Goal: Task Accomplishment & Management: Manage account settings

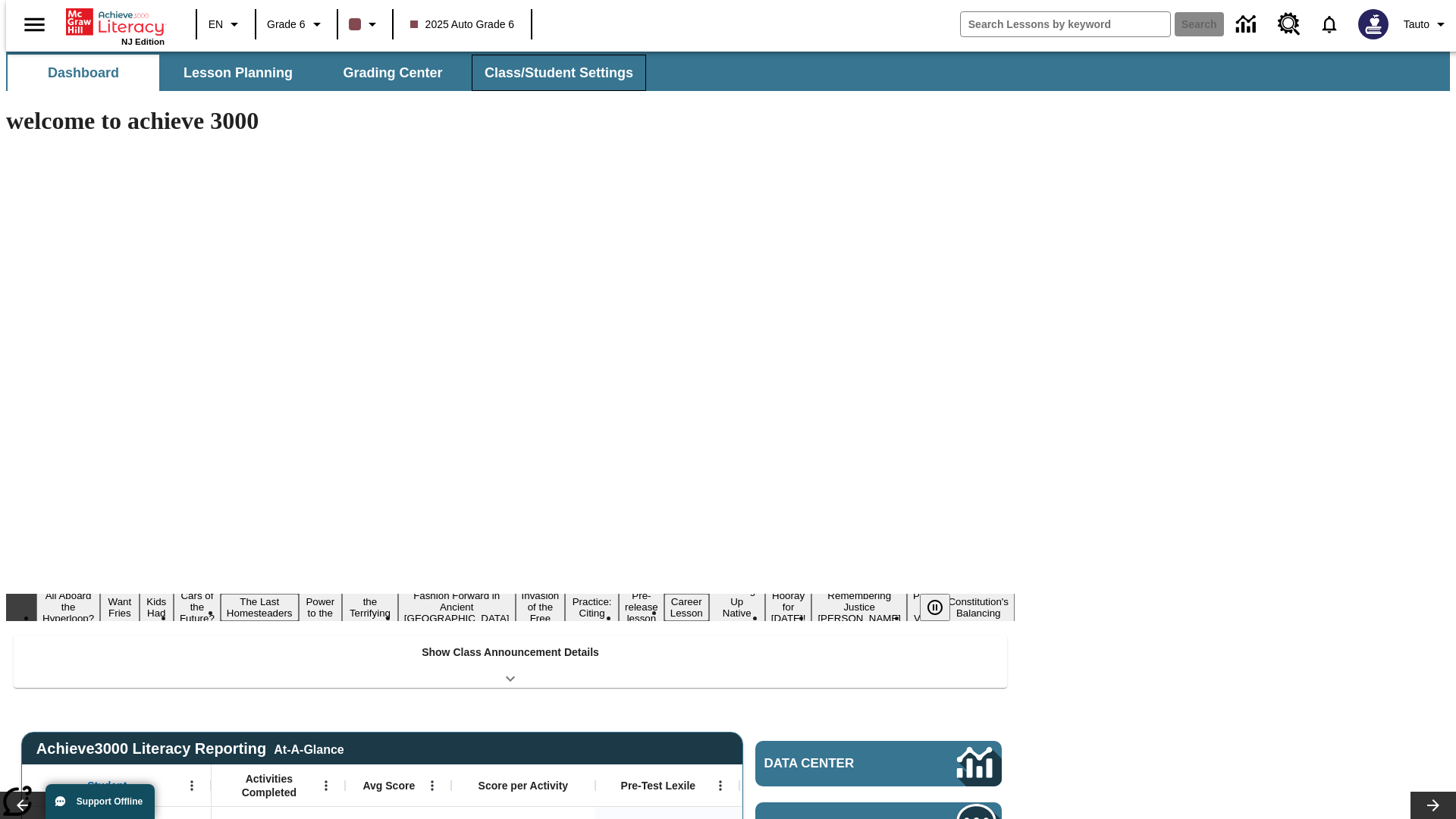
click at [551, 73] on button "Class/Student Settings" at bounding box center [559, 73] width 175 height 37
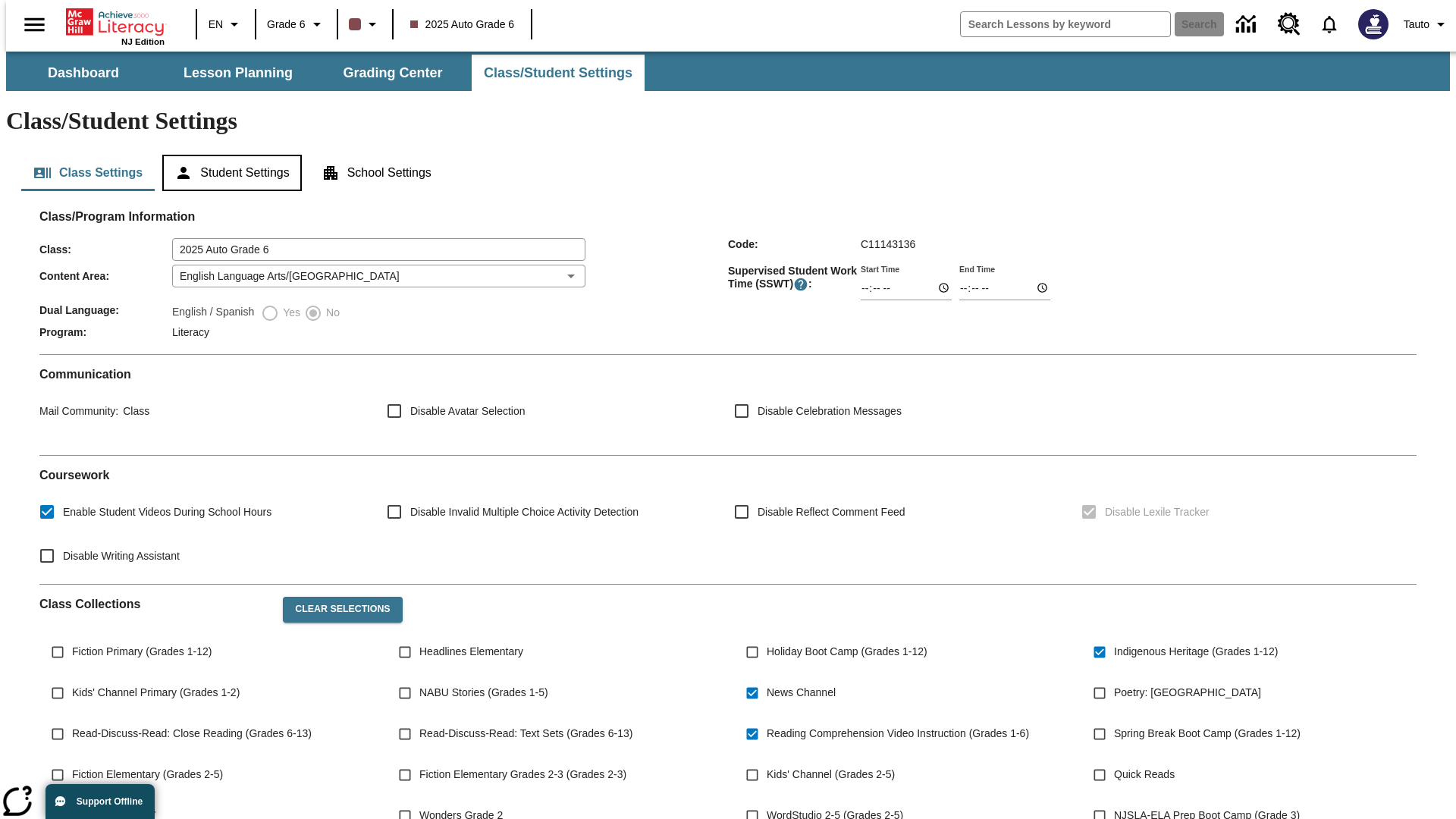
click at [228, 155] on button "Student Settings" at bounding box center [232, 173] width 139 height 37
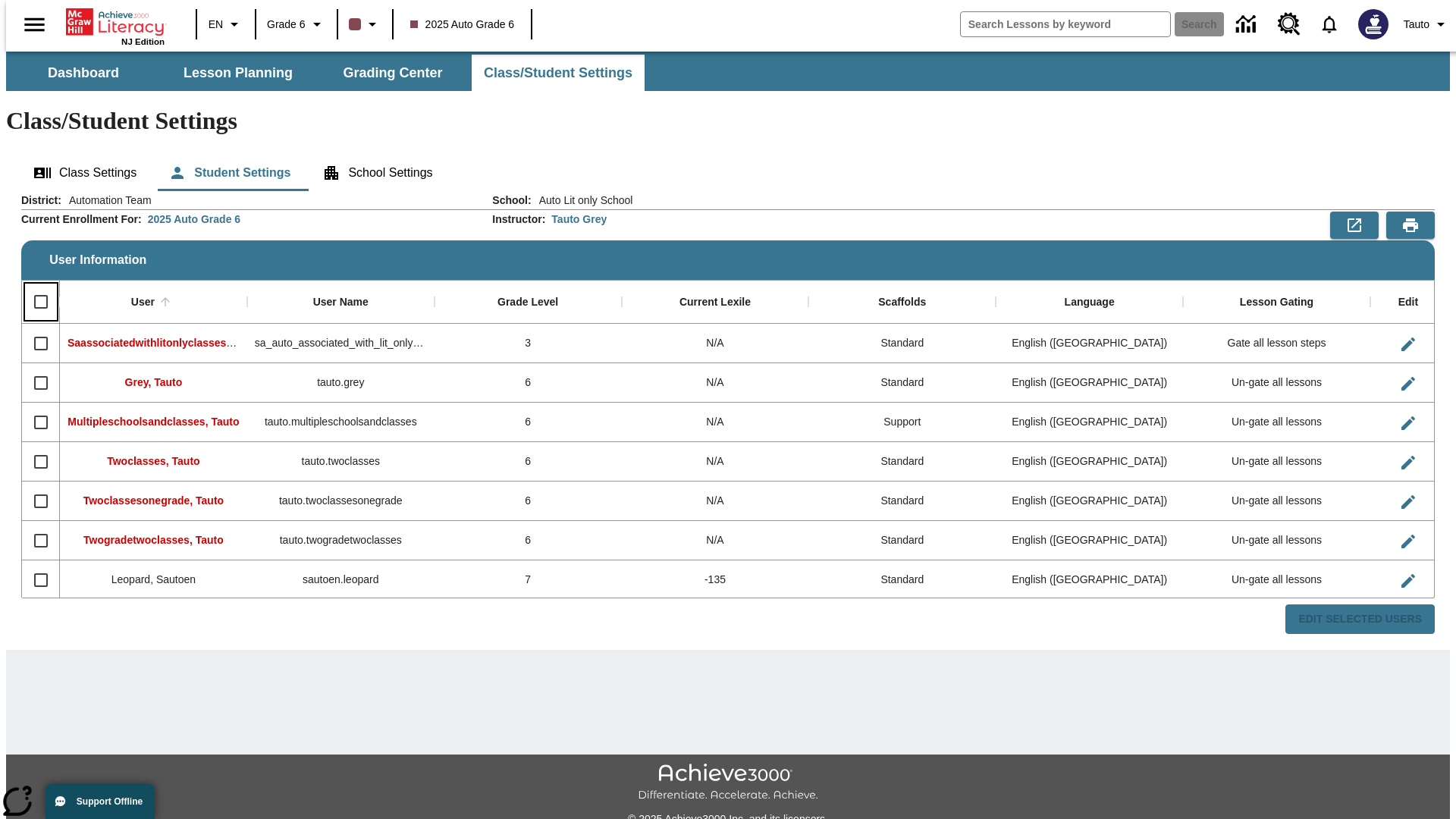
click at [34, 286] on input "Select all rows" at bounding box center [40, 301] width 32 height 32
checkbox input "true"
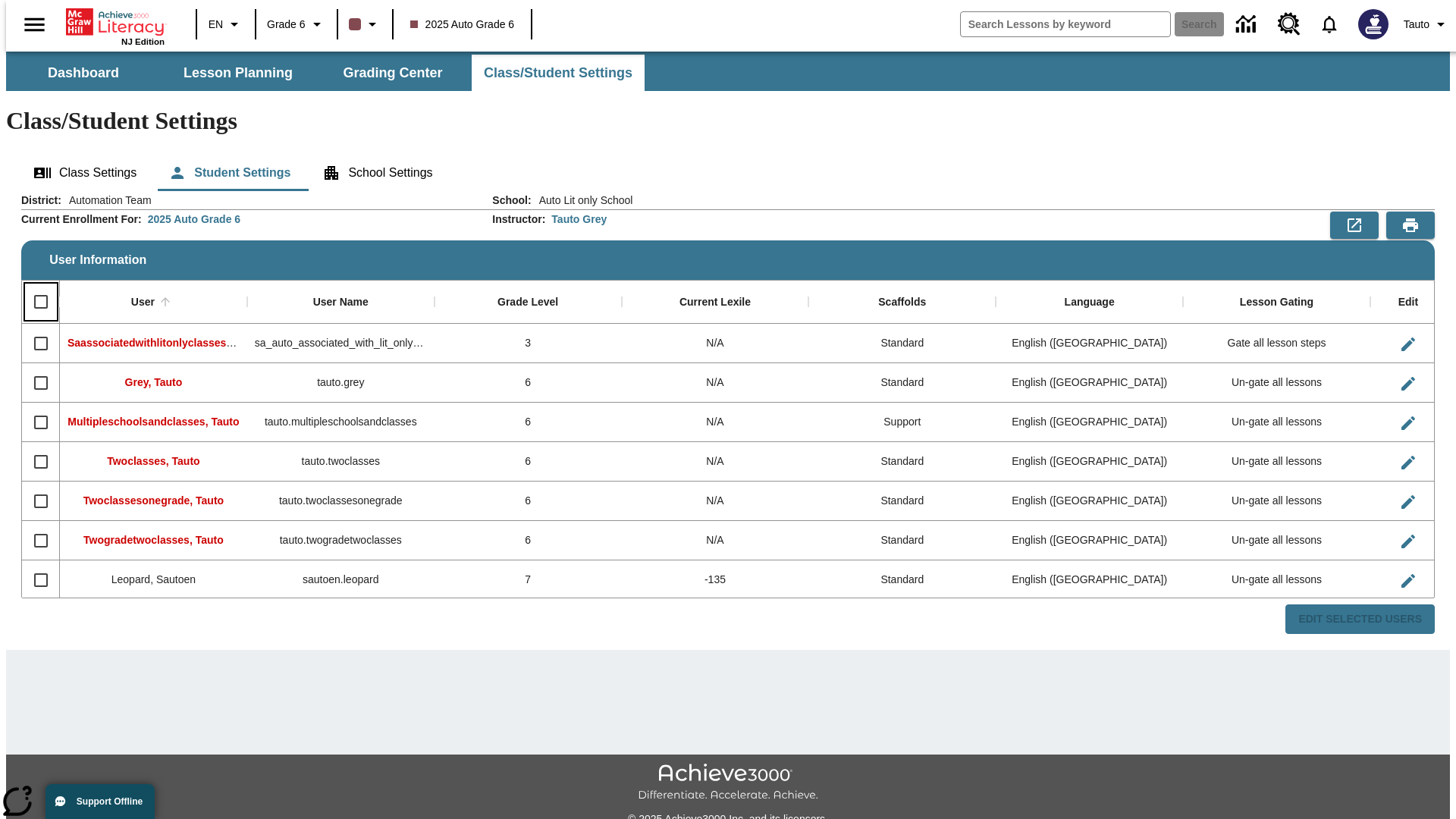
checkbox input "true"
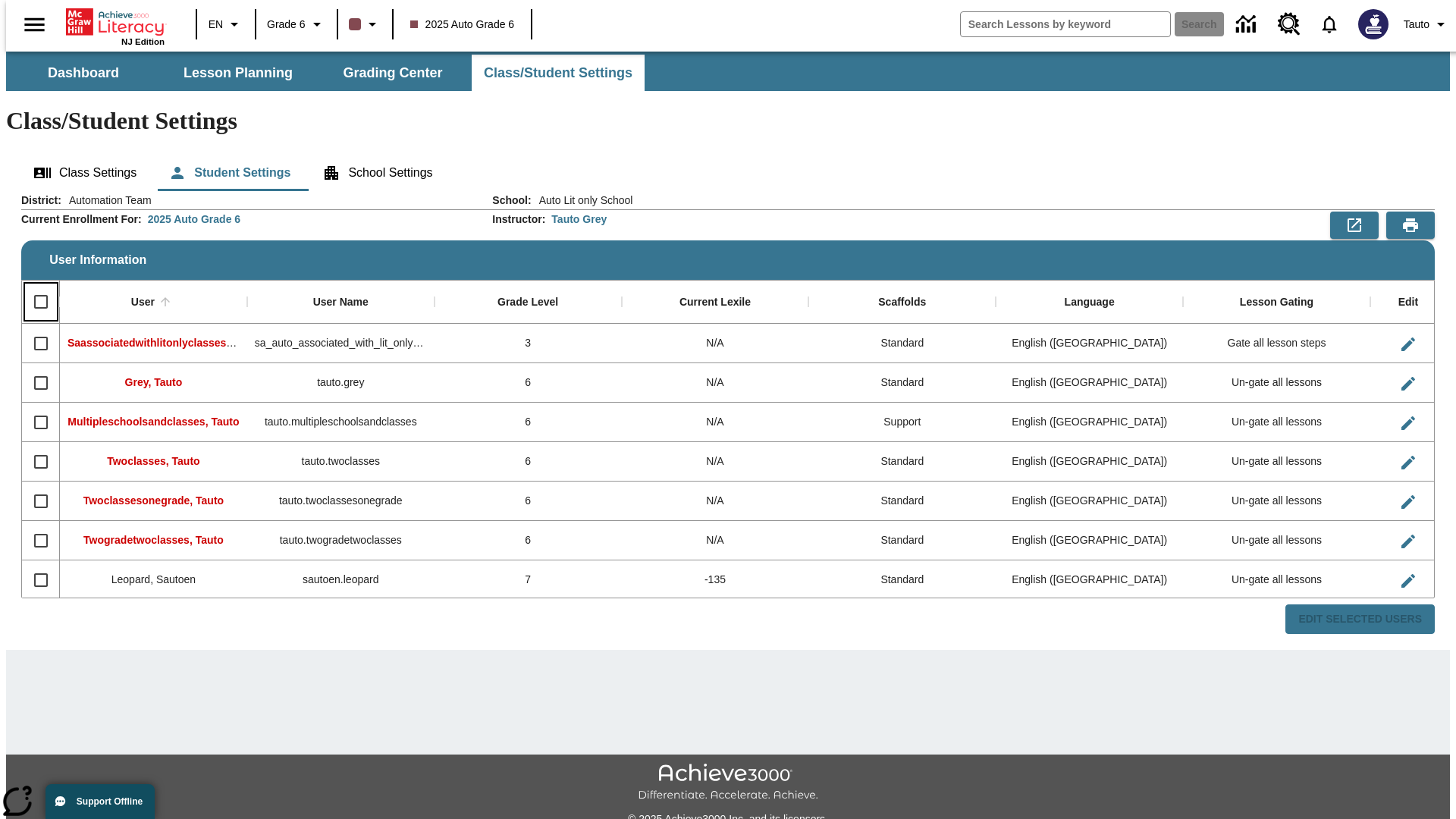
checkbox input "true"
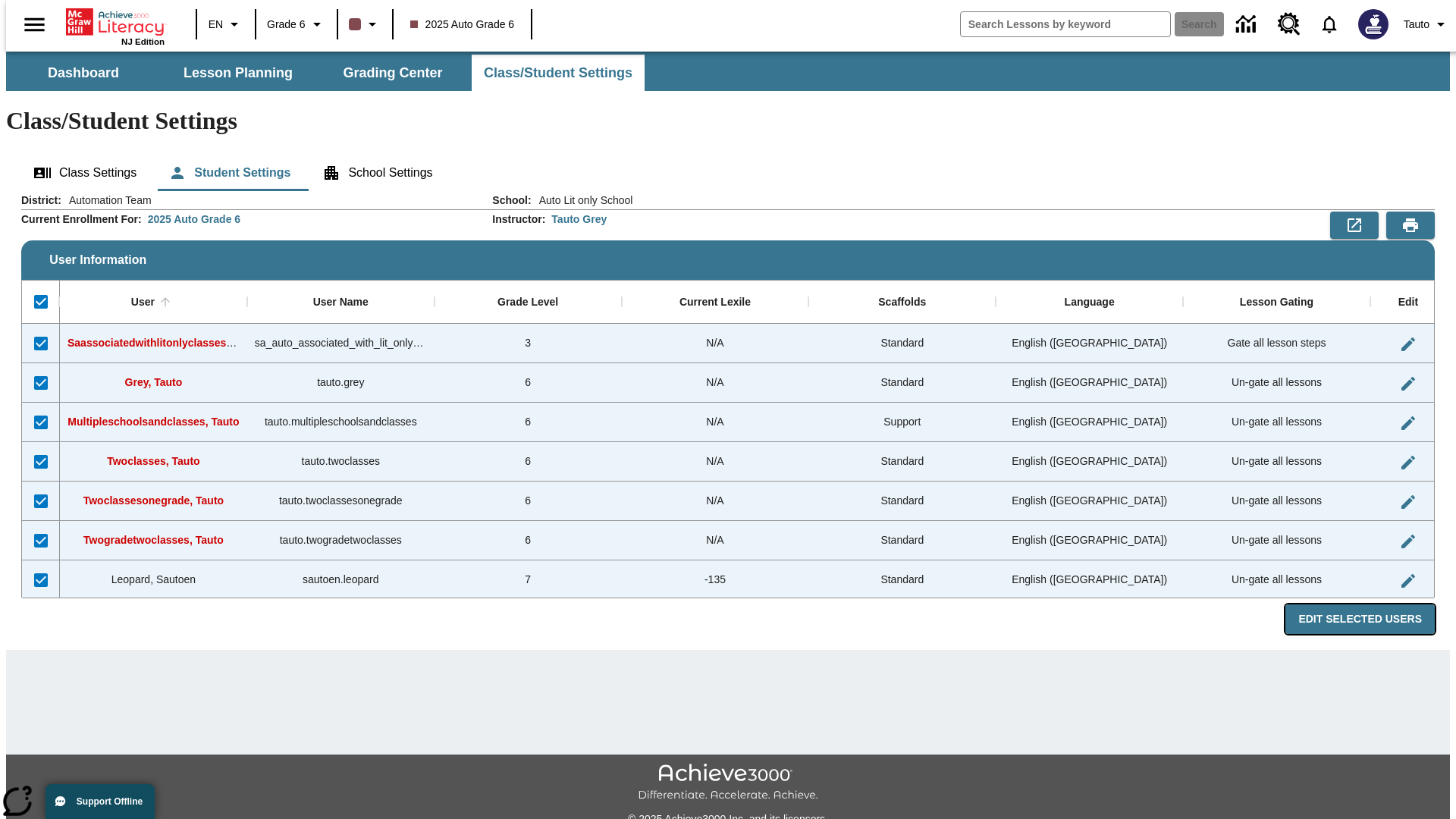
click at [1372, 605] on button "Edit Selected Users" at bounding box center [1360, 620] width 150 height 30
